Goal: Find specific page/section: Find specific page/section

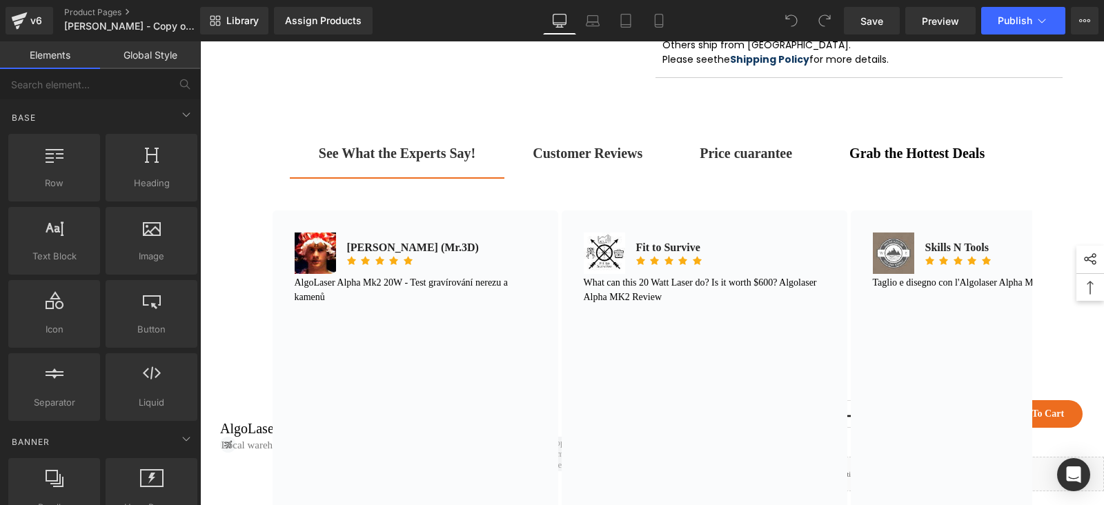
scroll to position [776, 0]
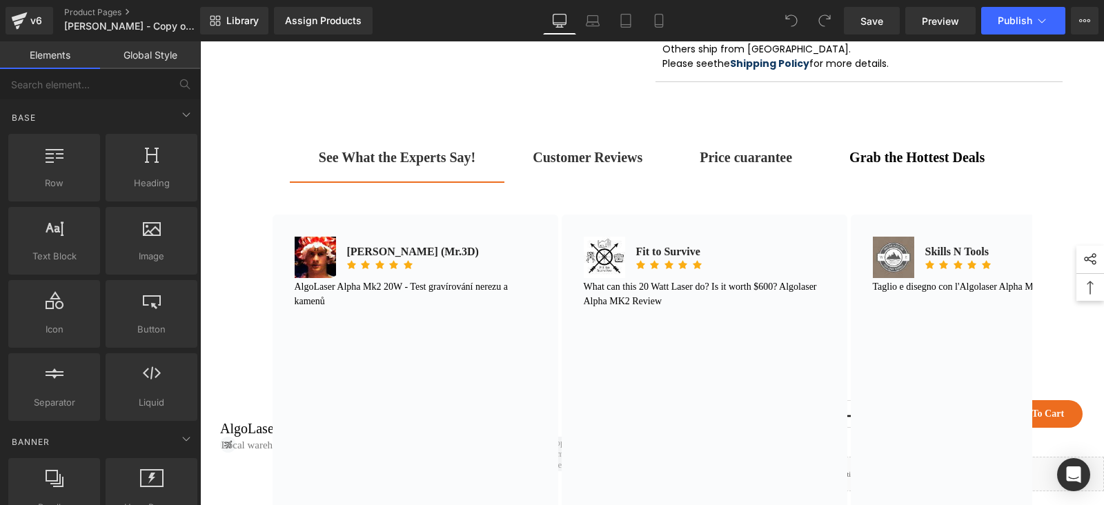
click at [569, 165] on strong "Customer Reviews" at bounding box center [588, 157] width 110 height 15
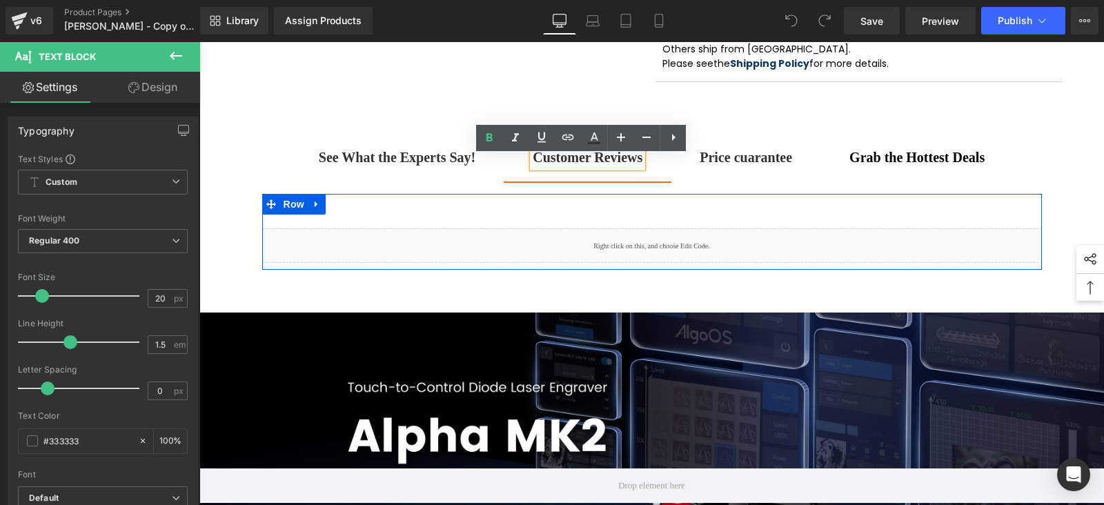
click at [656, 253] on div "Liquid" at bounding box center [652, 245] width 780 height 35
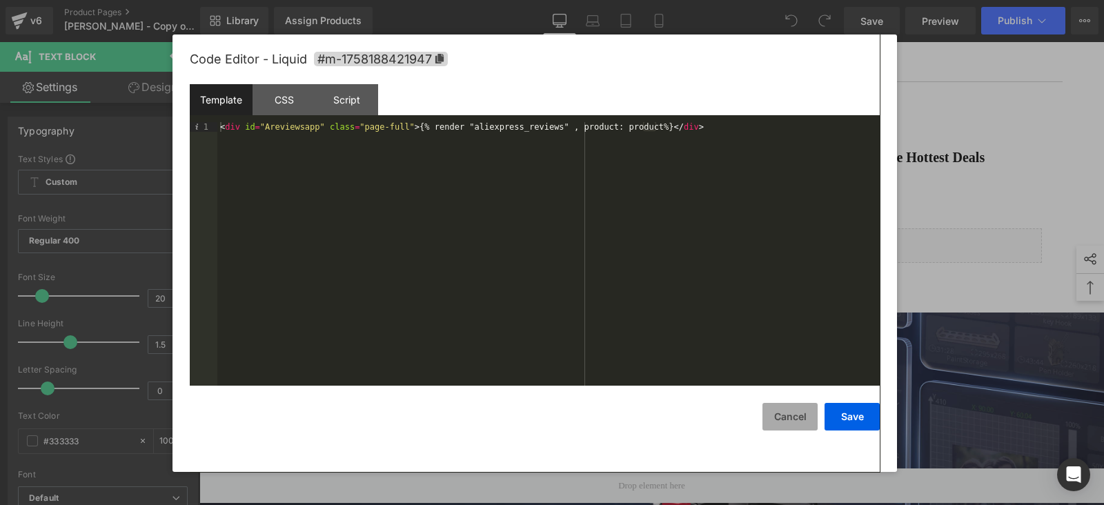
click at [774, 420] on button "Cancel" at bounding box center [790, 417] width 55 height 28
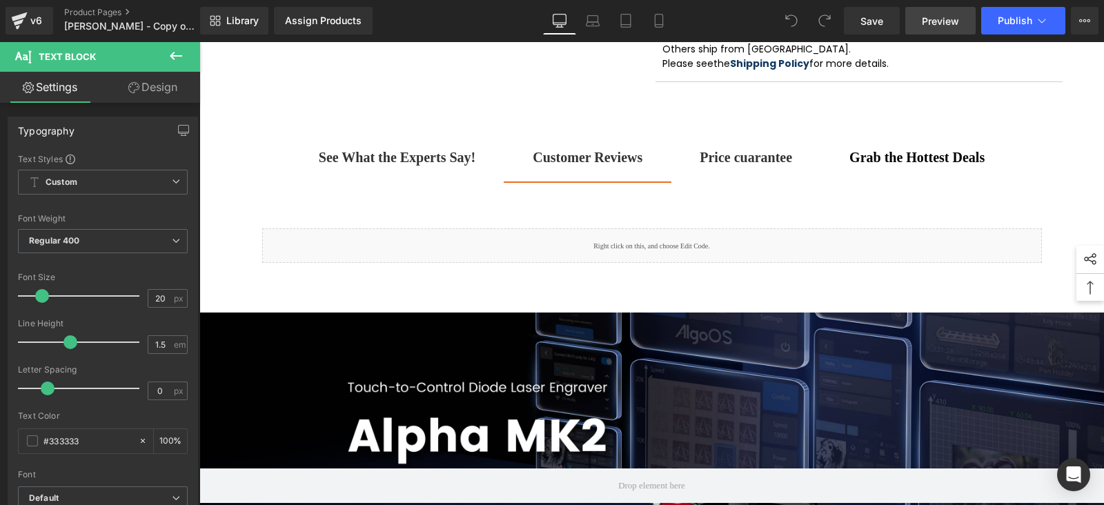
click at [934, 16] on span "Preview" at bounding box center [940, 21] width 37 height 14
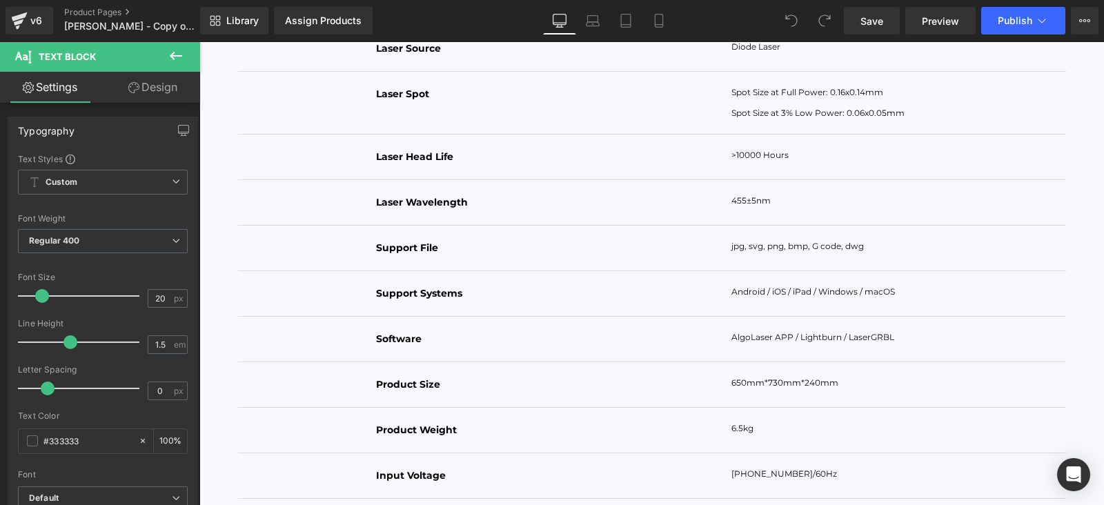
scroll to position [9747, 0]
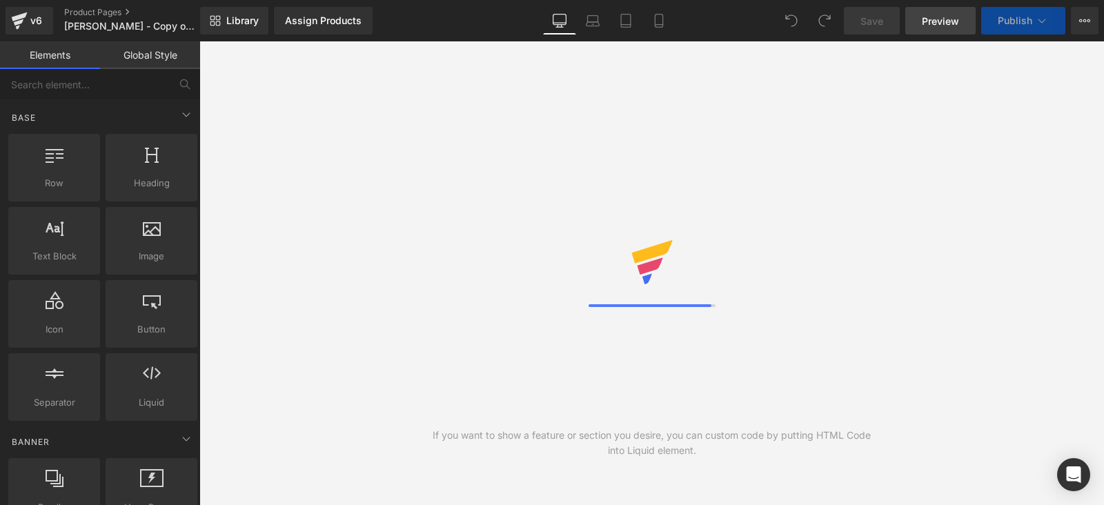
click at [923, 32] on link "Preview" at bounding box center [940, 21] width 70 height 28
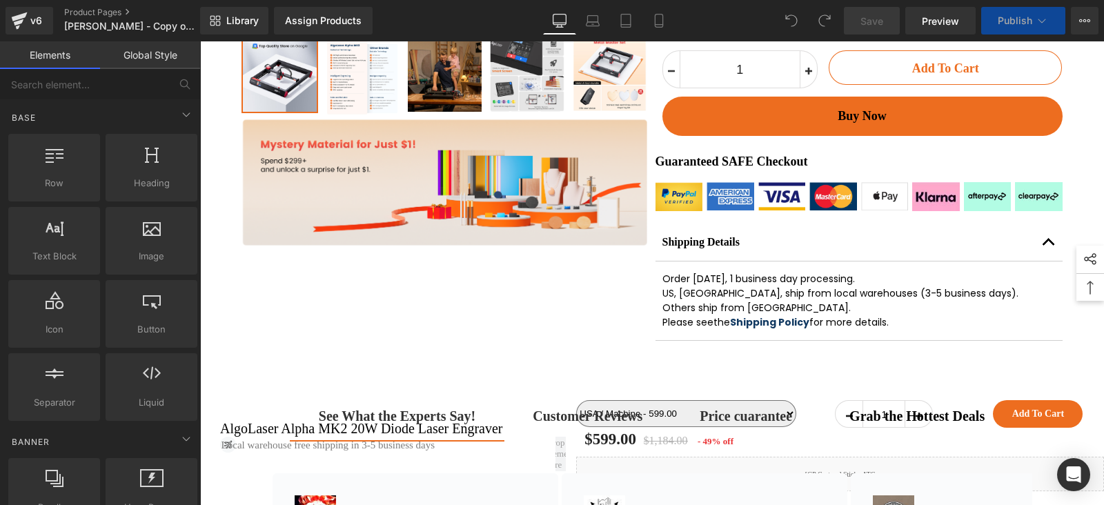
scroll to position [776, 0]
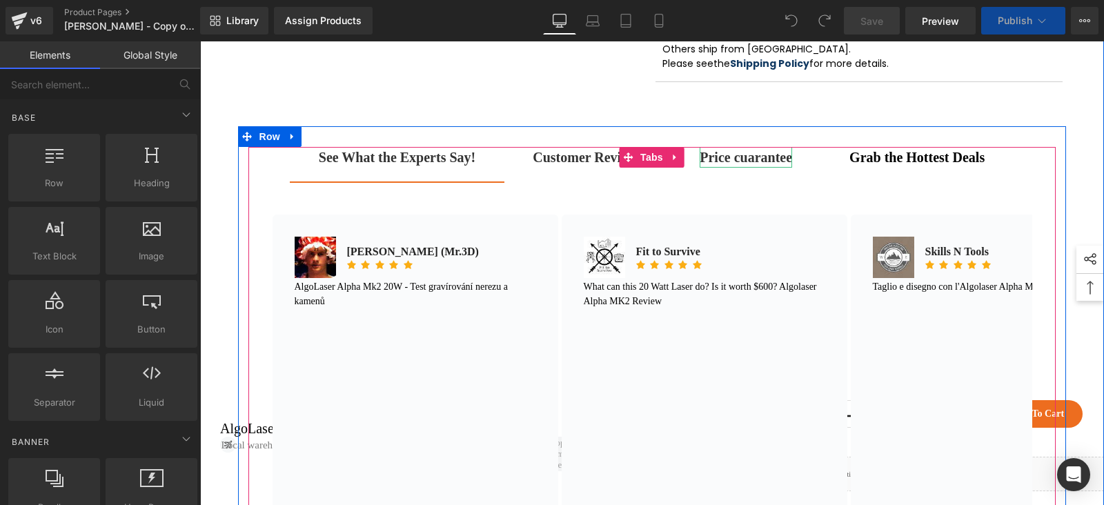
click at [710, 165] on strong "Price cuarantee" at bounding box center [746, 157] width 92 height 15
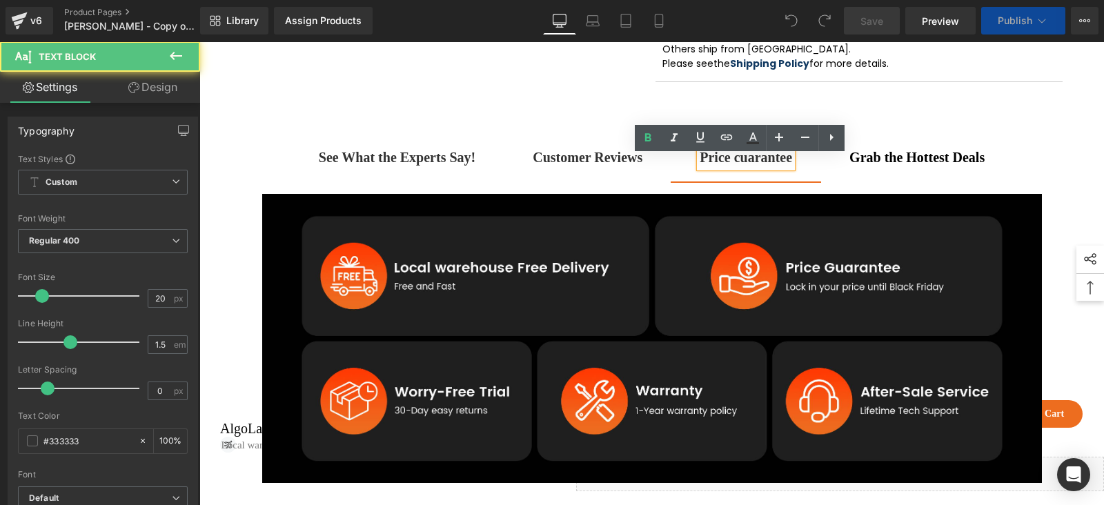
click at [883, 179] on span "Grab the Hottest Deals Text Block" at bounding box center [917, 164] width 193 height 35
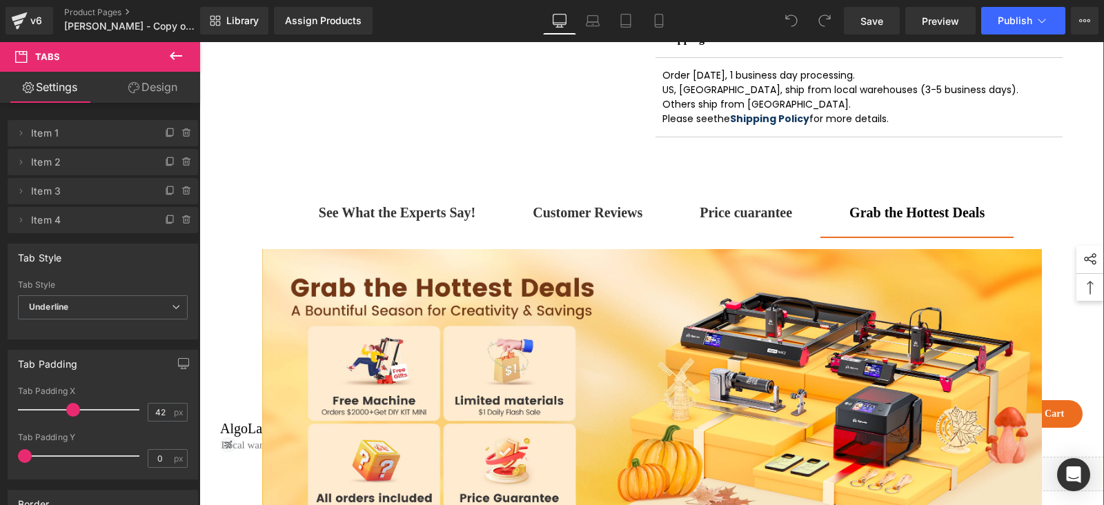
scroll to position [689, 0]
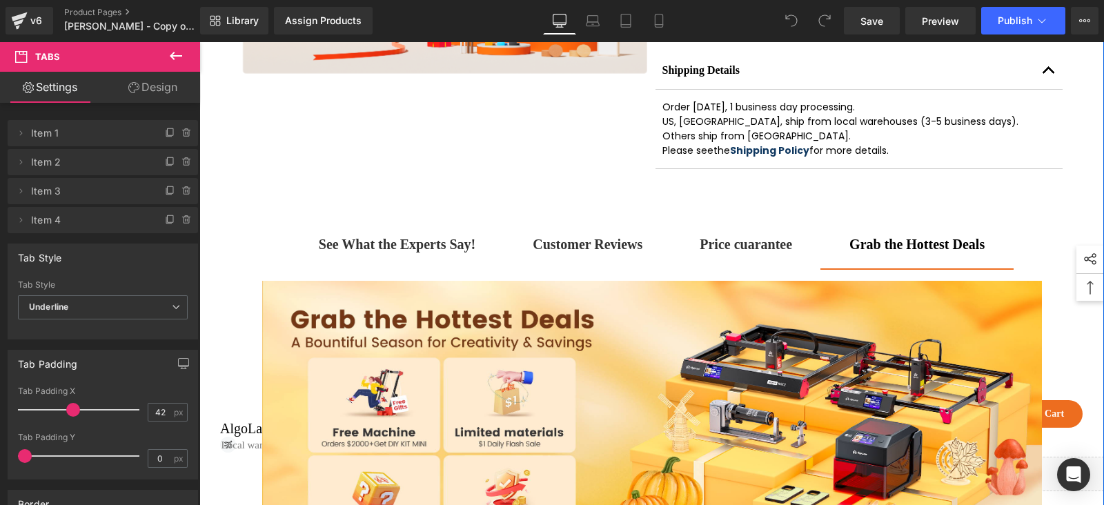
click at [589, 268] on span "Customer Reviews Text Block" at bounding box center [588, 251] width 168 height 35
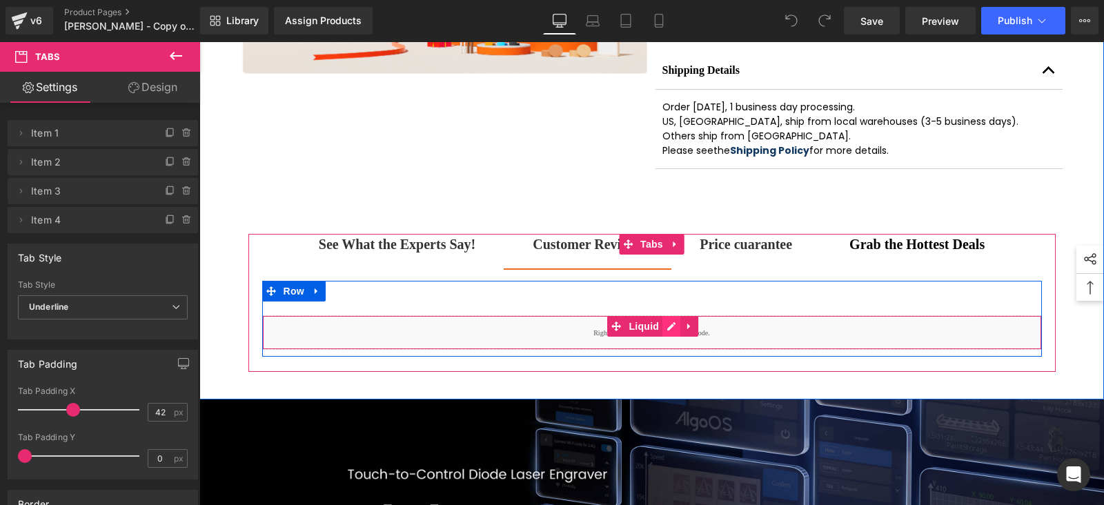
click at [665, 336] on div "Liquid" at bounding box center [652, 332] width 780 height 35
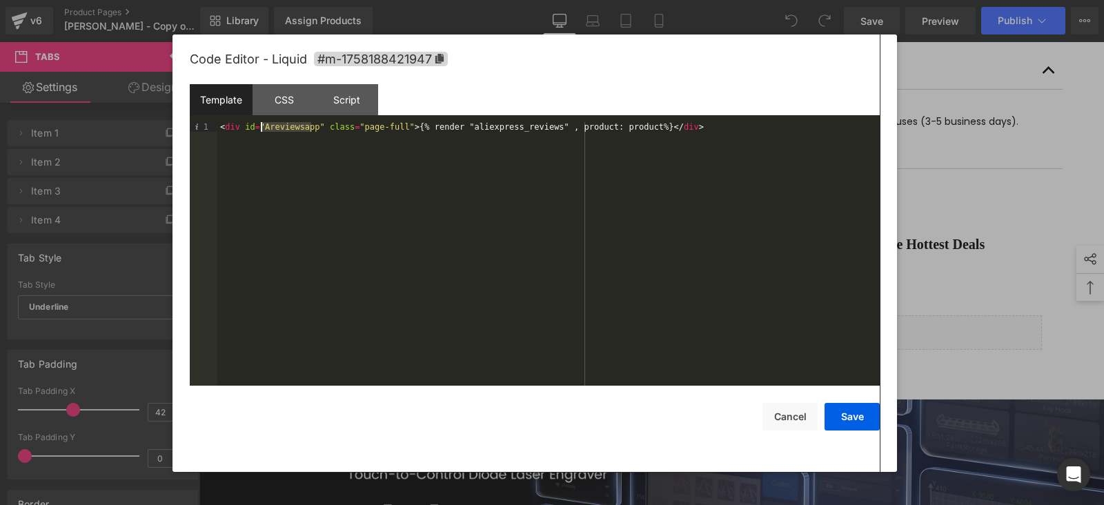
drag, startPoint x: 311, startPoint y: 130, endPoint x: 262, endPoint y: 127, distance: 49.8
click at [262, 127] on div "< div id = "Areviewsapp" class = "page-full" > {% render "aliexpress_reviews" ,…" at bounding box center [548, 264] width 663 height 284
